Goal: Task Accomplishment & Management: Use online tool/utility

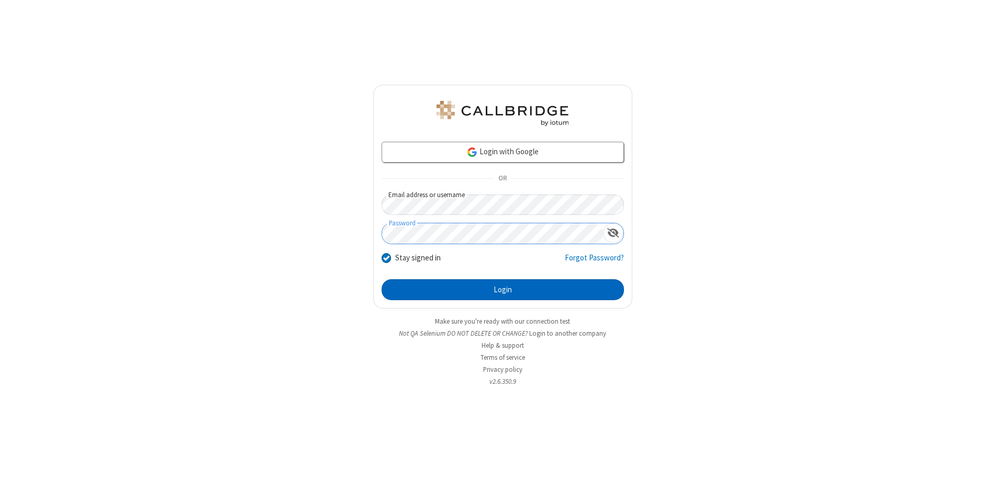
click at [502, 290] on button "Login" at bounding box center [503, 289] width 242 height 21
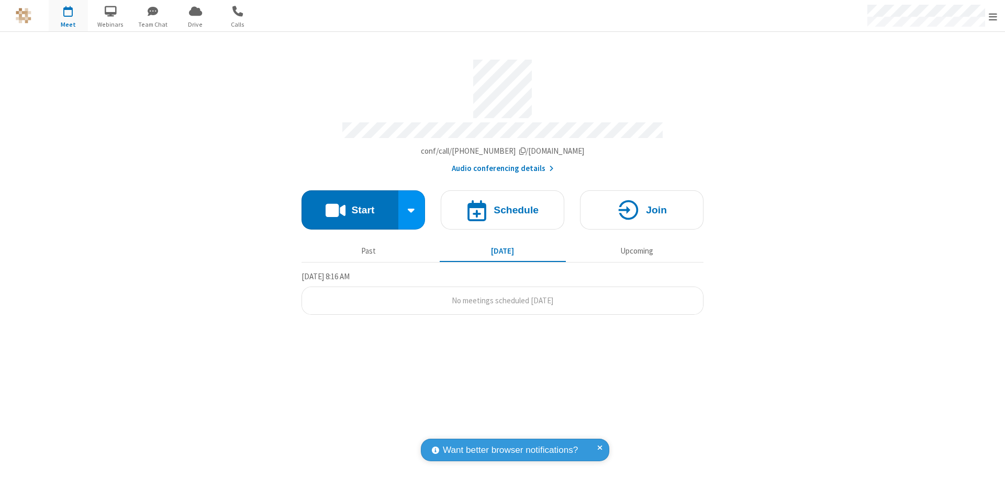
click at [350, 205] on button "Start" at bounding box center [349, 210] width 97 height 39
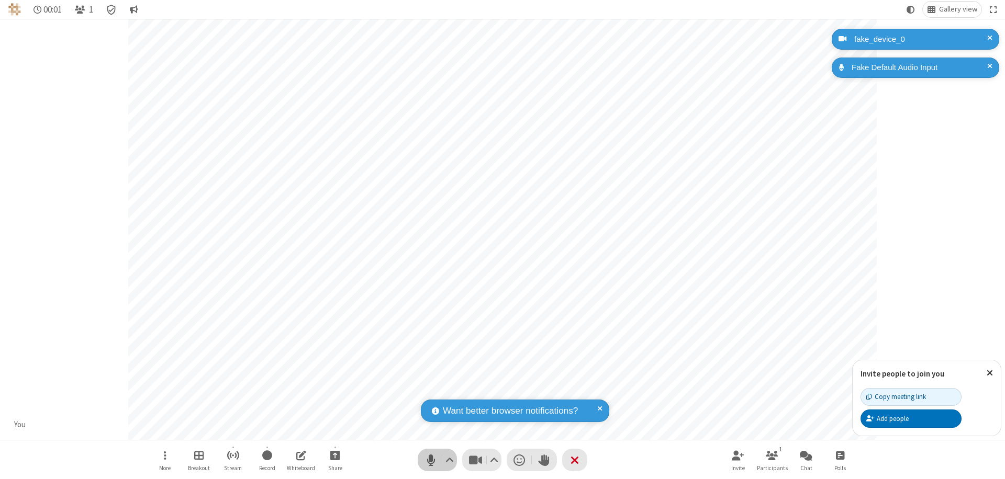
click at [431, 460] on span "Mute (⌘+Shift+A)" at bounding box center [431, 460] width 16 height 15
click at [431, 460] on span "Unmute (⌘+Shift+A)" at bounding box center [431, 460] width 16 height 15
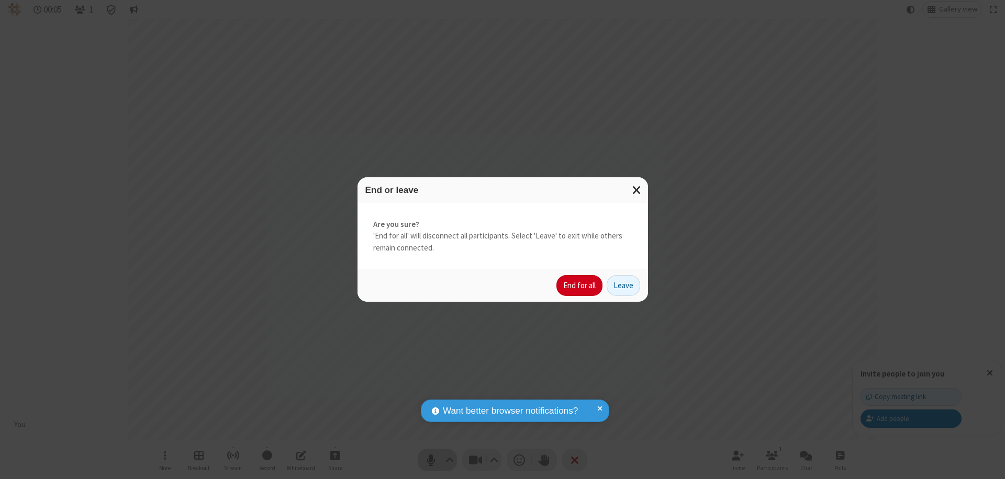
click at [580, 286] on button "End for all" at bounding box center [579, 285] width 46 height 21
